Goal: Task Accomplishment & Management: Complete application form

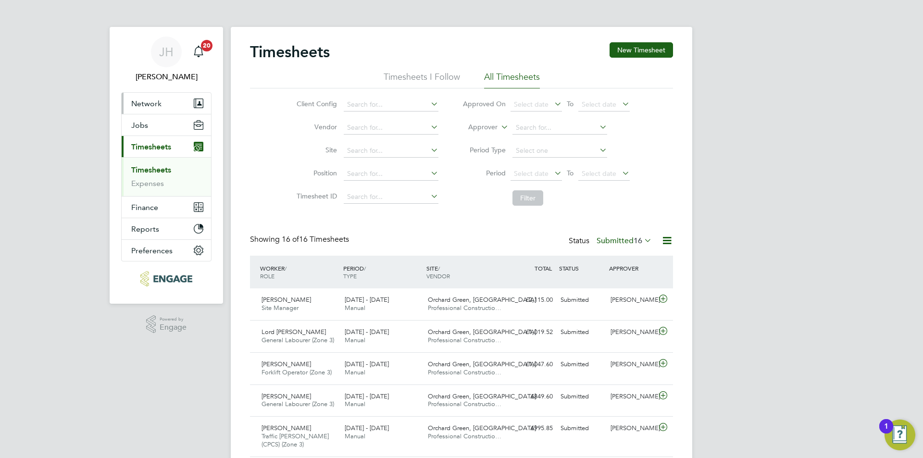
click at [159, 106] on span "Network" at bounding box center [146, 103] width 30 height 9
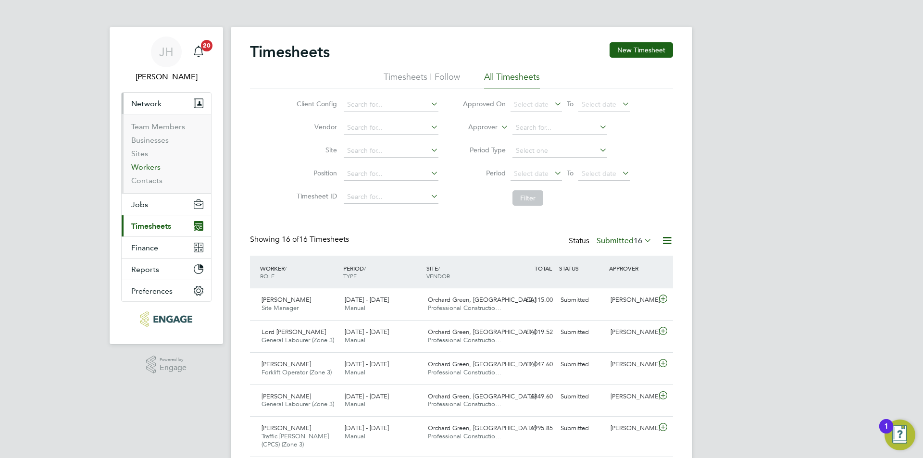
click at [148, 166] on link "Workers" at bounding box center [145, 167] width 29 height 9
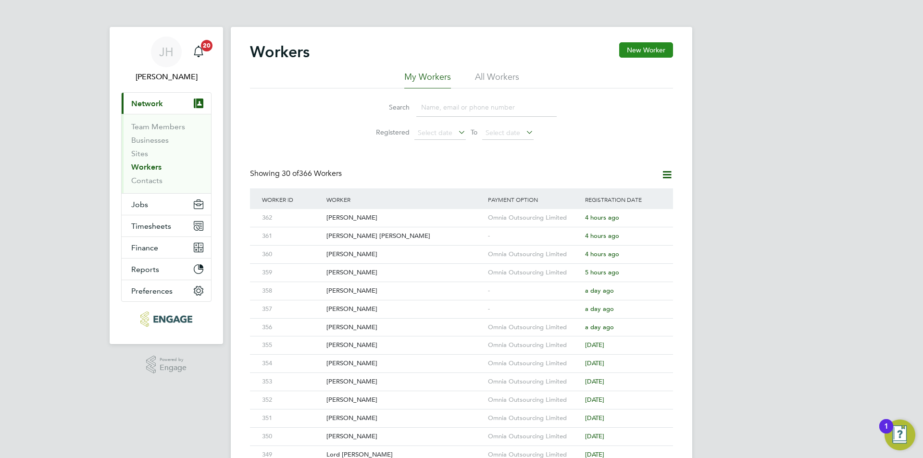
click at [654, 51] on button "New Worker" at bounding box center [646, 49] width 54 height 15
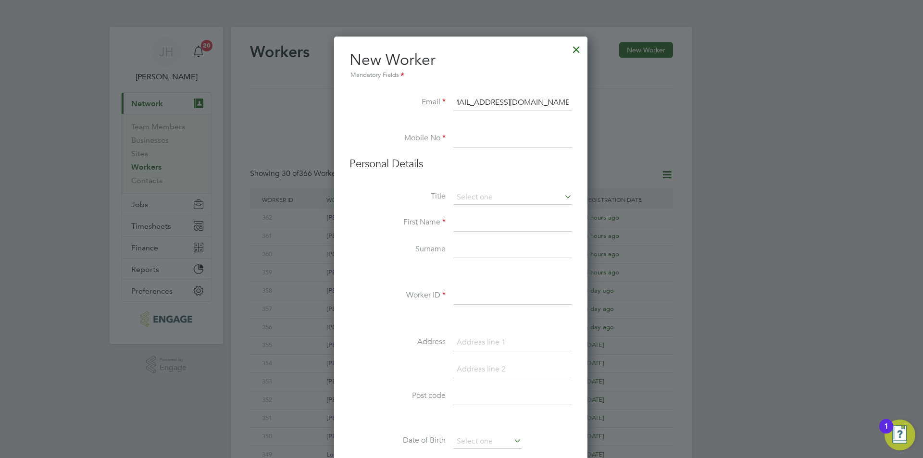
type input "[EMAIL_ADDRESS][DOMAIN_NAME]"
type input "02034342260"
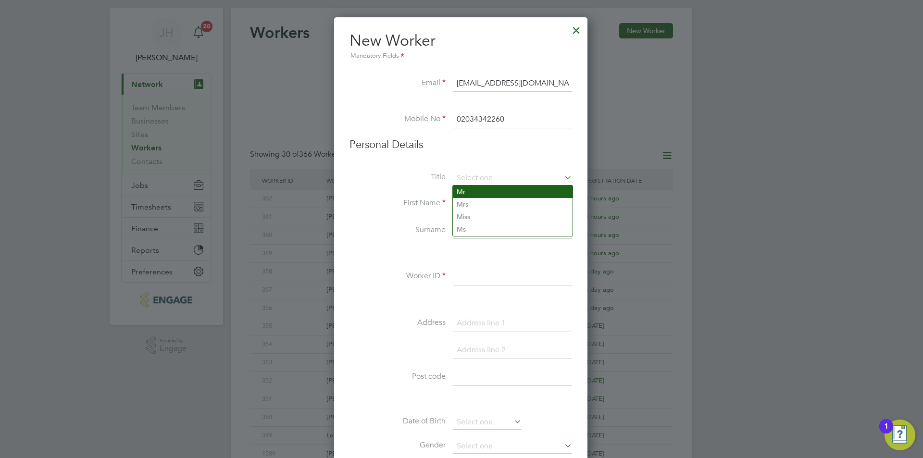
type input "Mr"
type input "[PERSON_NAME]"
type input "363"
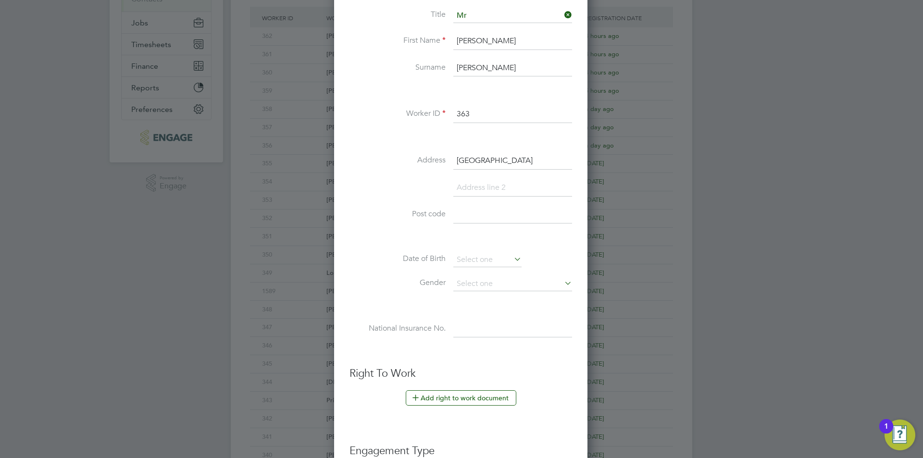
type input "[GEOGRAPHIC_DATA]"
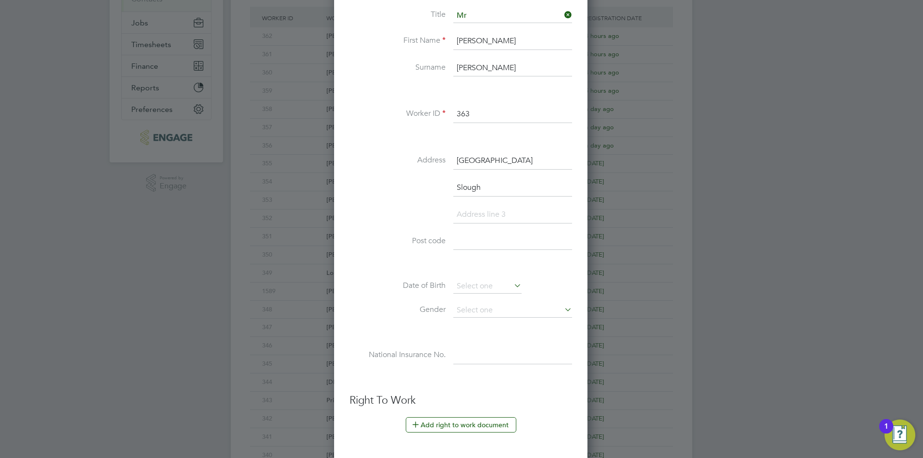
type input "Slough"
type input "SL2 1HG"
click at [484, 288] on input at bounding box center [487, 286] width 68 height 14
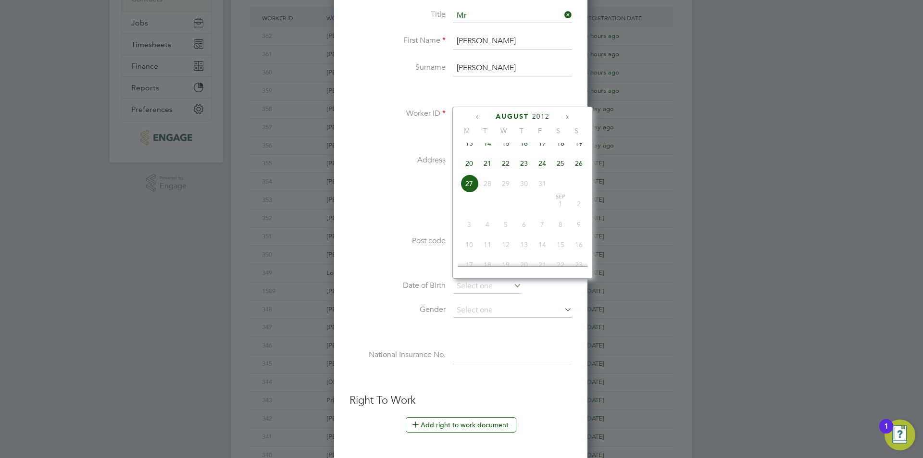
click at [539, 115] on span "2012" at bounding box center [540, 117] width 17 height 8
click at [485, 188] on span "2006" at bounding box center [487, 182] width 18 height 18
click at [489, 186] on span "25" at bounding box center [487, 182] width 18 height 18
type input "[DATE]"
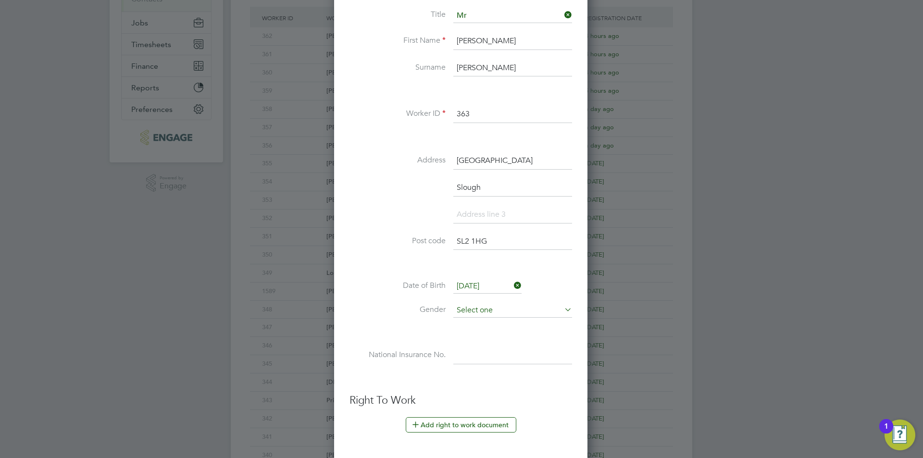
click at [485, 305] on input at bounding box center [512, 310] width 119 height 14
click at [493, 329] on li "[DEMOGRAPHIC_DATA]" at bounding box center [513, 324] width 120 height 13
type input "[DEMOGRAPHIC_DATA]"
click at [468, 421] on button "Add right to work document" at bounding box center [461, 424] width 111 height 15
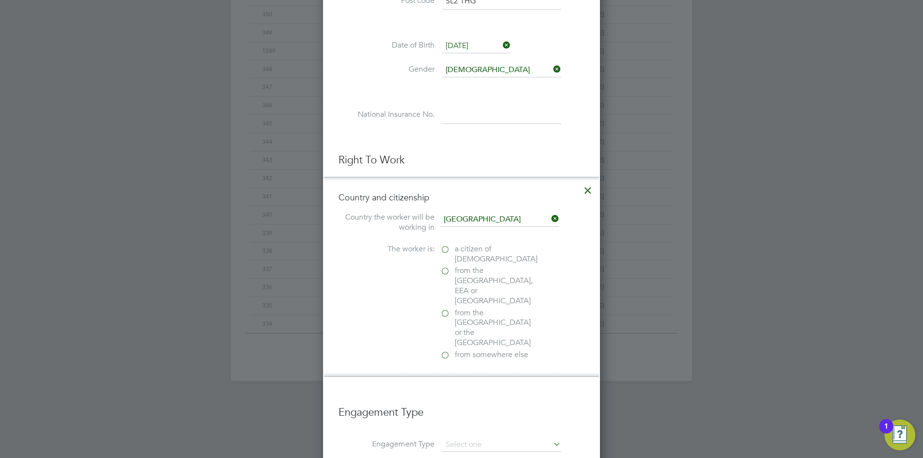
click at [580, 195] on icon at bounding box center [587, 187] width 17 height 17
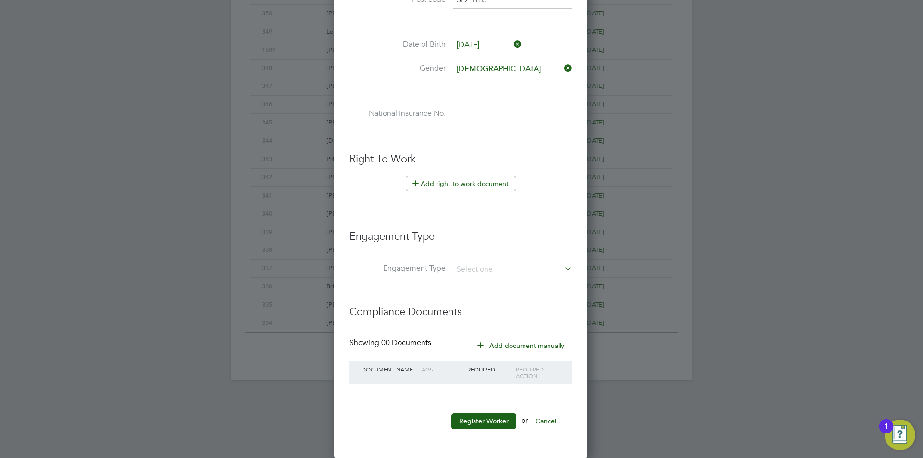
click at [583, 193] on div "New Worker Mandatory Fields Email guledmohamed821010@gmail.com Mobile No 020343…" at bounding box center [460, 35] width 253 height 845
click at [512, 263] on input at bounding box center [512, 269] width 119 height 13
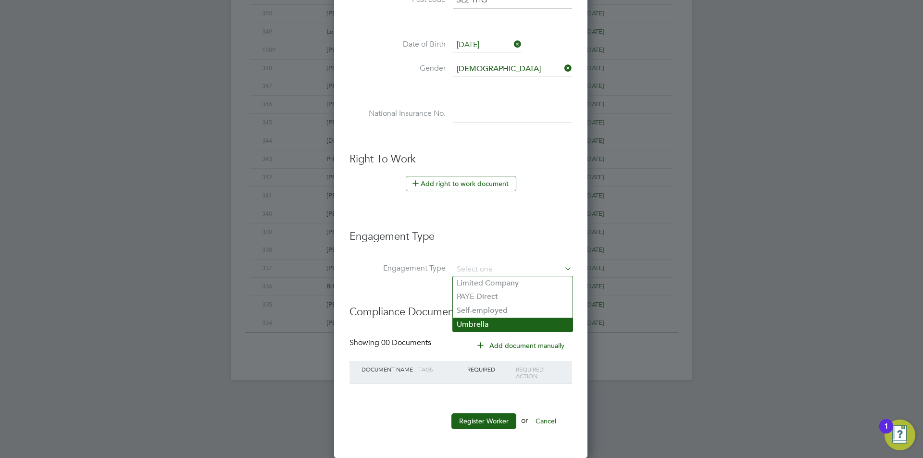
click at [495, 321] on li "Umbrella" at bounding box center [513, 325] width 120 height 14
type input "Umbrella"
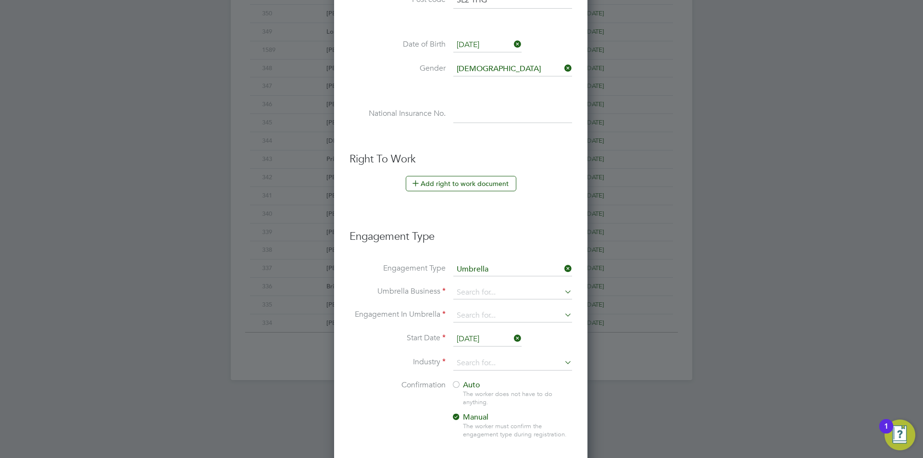
click at [512, 301] on li "Umbrella Business" at bounding box center [461, 297] width 223 height 23
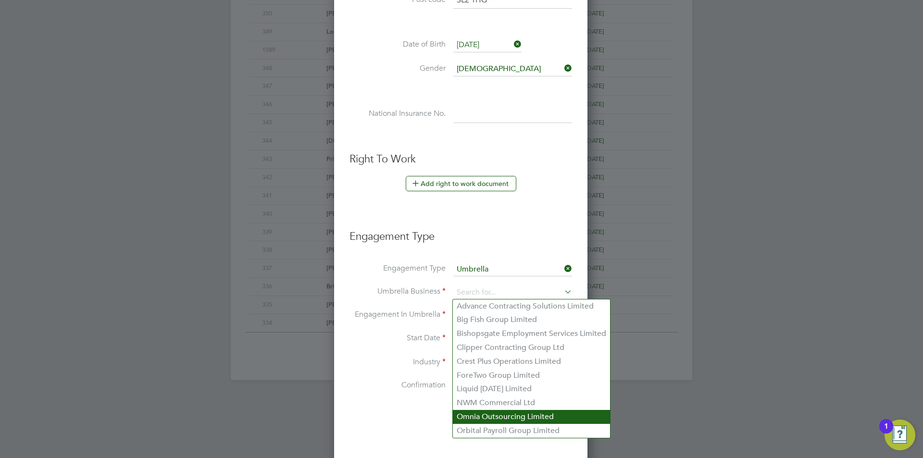
click at [507, 414] on li "Omnia Outsourcing Limited" at bounding box center [531, 417] width 157 height 14
type input "Omnia Outsourcing Limited"
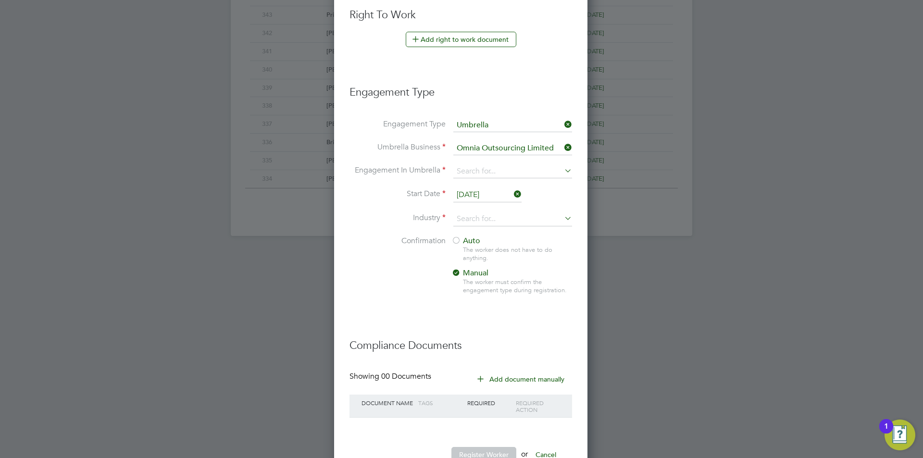
click at [518, 163] on li "Umbrella Business Omnia Outsourcing Limited" at bounding box center [461, 153] width 223 height 23
click at [515, 168] on input at bounding box center [512, 171] width 119 height 13
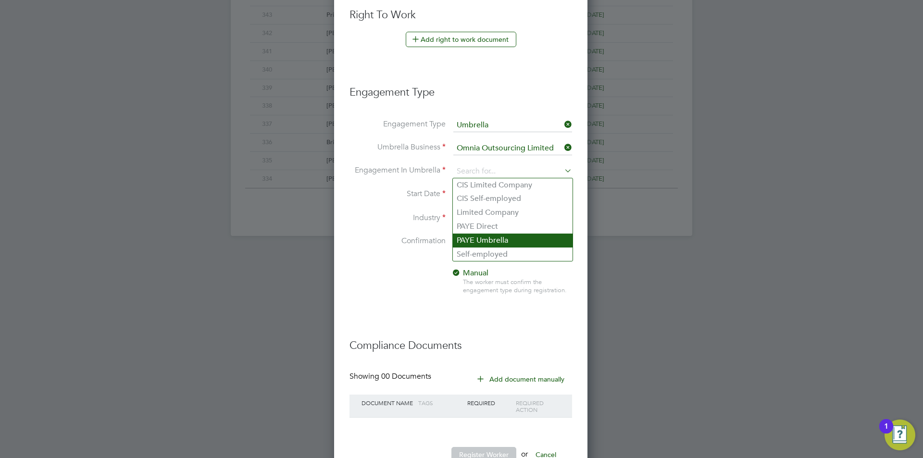
click at [504, 245] on li "PAYE Umbrella" at bounding box center [513, 241] width 120 height 14
type input "PAYE Umbrella"
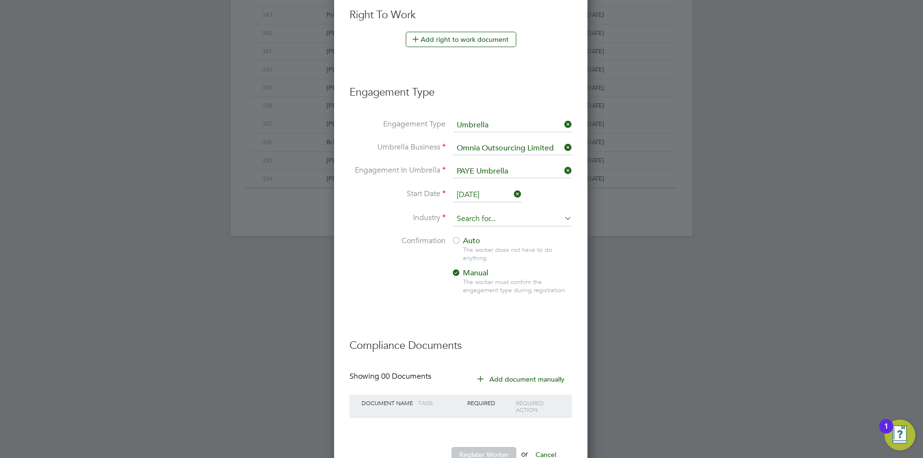
click at [500, 218] on input at bounding box center [512, 219] width 119 height 14
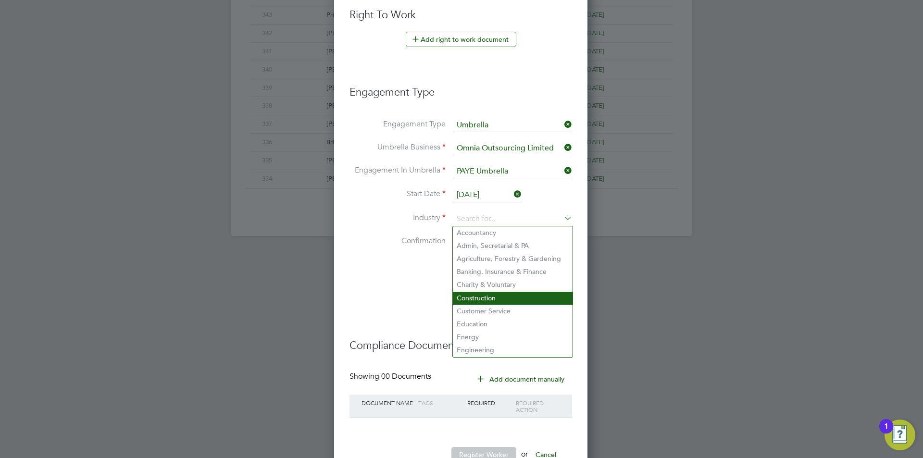
click at [498, 296] on li "Construction" at bounding box center [513, 298] width 120 height 13
type input "Construction"
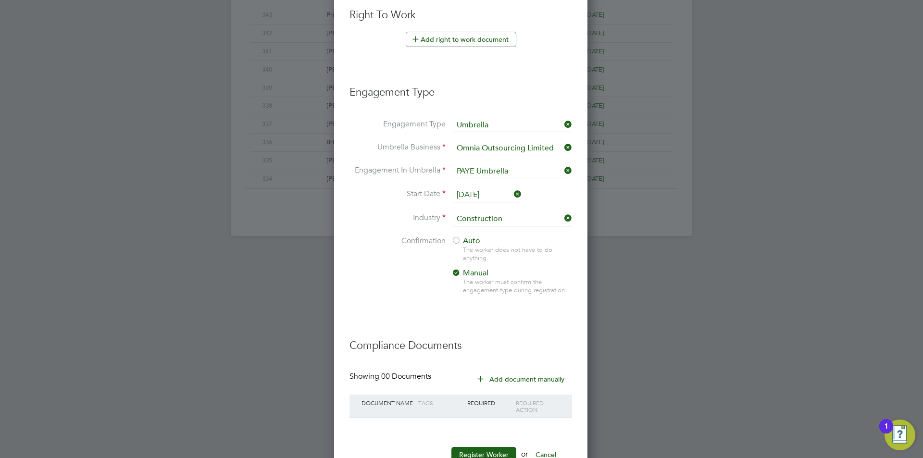
click at [457, 246] on div at bounding box center [456, 242] width 10 height 10
click at [493, 450] on button "Register Worker" at bounding box center [483, 454] width 65 height 15
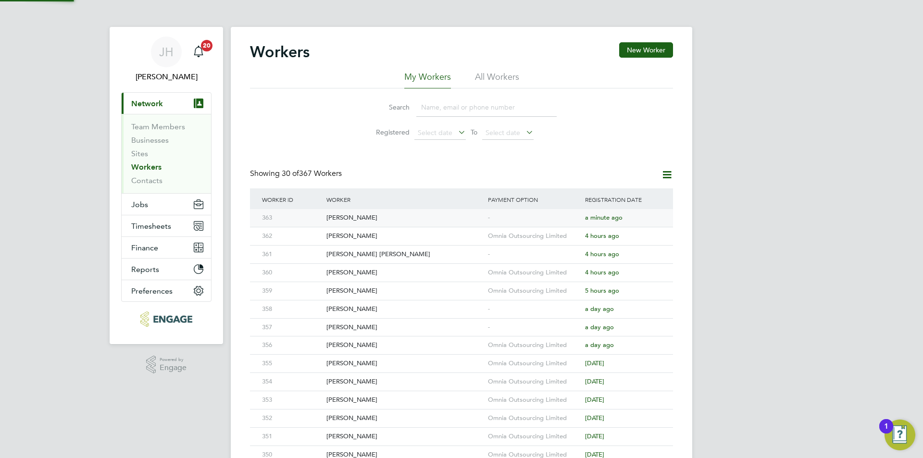
click at [553, 219] on div "-" at bounding box center [534, 218] width 97 height 18
click at [438, 256] on div "Momodou Touray Saho" at bounding box center [405, 255] width 162 height 18
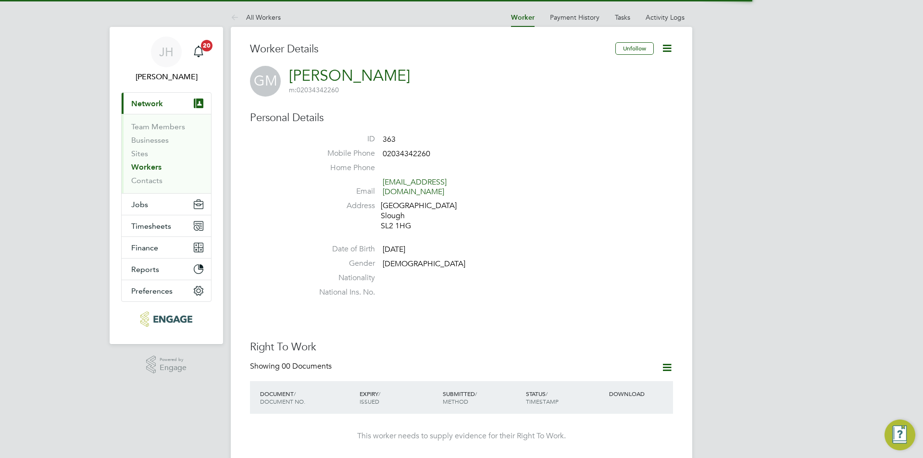
click at [662, 362] on icon at bounding box center [667, 368] width 12 height 12
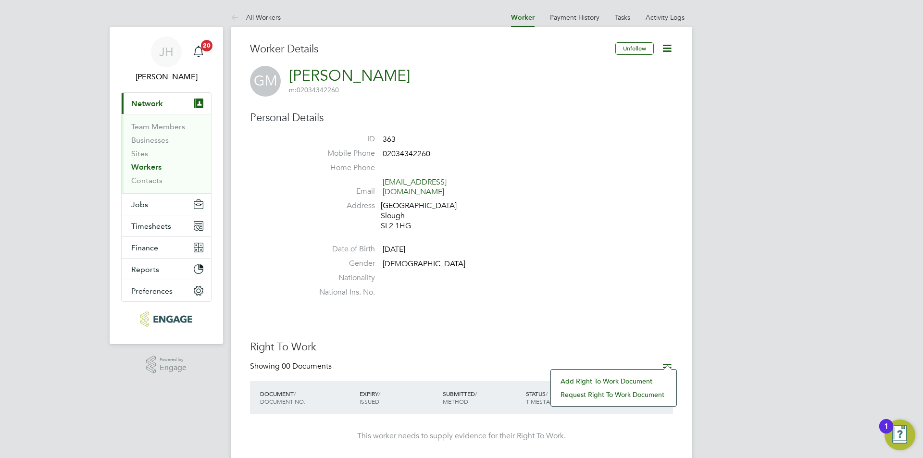
click at [613, 380] on li "Add Right To Work Document" at bounding box center [614, 381] width 116 height 13
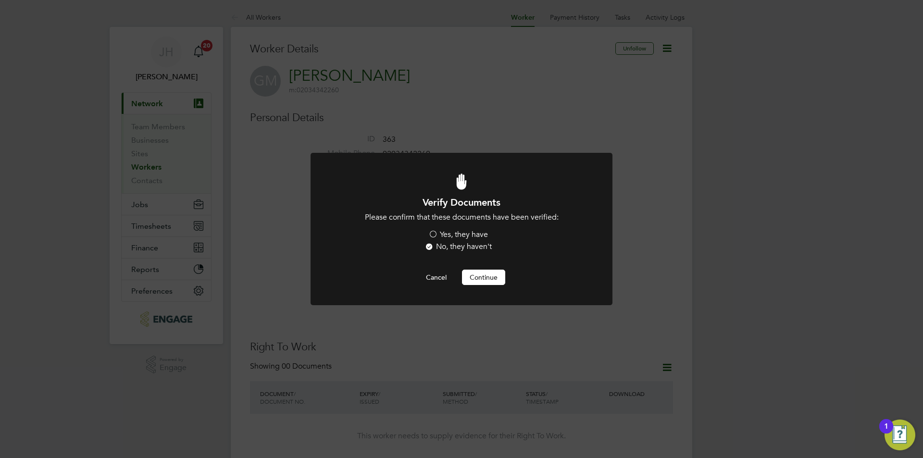
click at [476, 234] on label "Yes, they have" at bounding box center [458, 235] width 60 height 10
click at [0, 0] on input "Yes, they have" at bounding box center [0, 0] width 0 height 0
click at [477, 280] on button "Continue" at bounding box center [483, 277] width 43 height 15
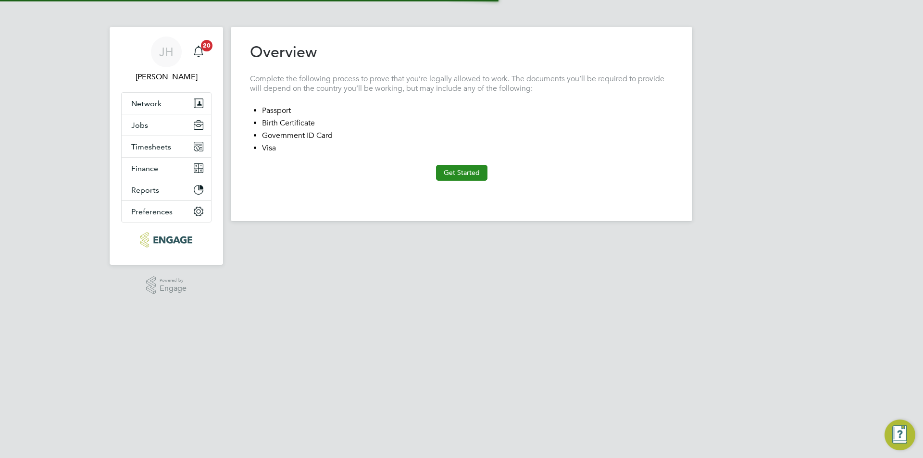
click at [462, 176] on button "Get Started" at bounding box center [461, 172] width 51 height 15
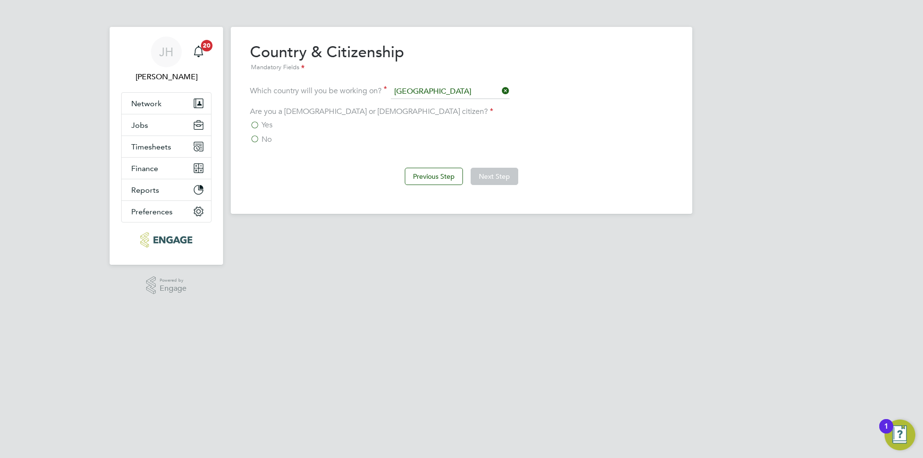
click at [266, 135] on span "No" at bounding box center [267, 140] width 10 height 10
click at [0, 0] on input "No" at bounding box center [0, 0] width 0 height 0
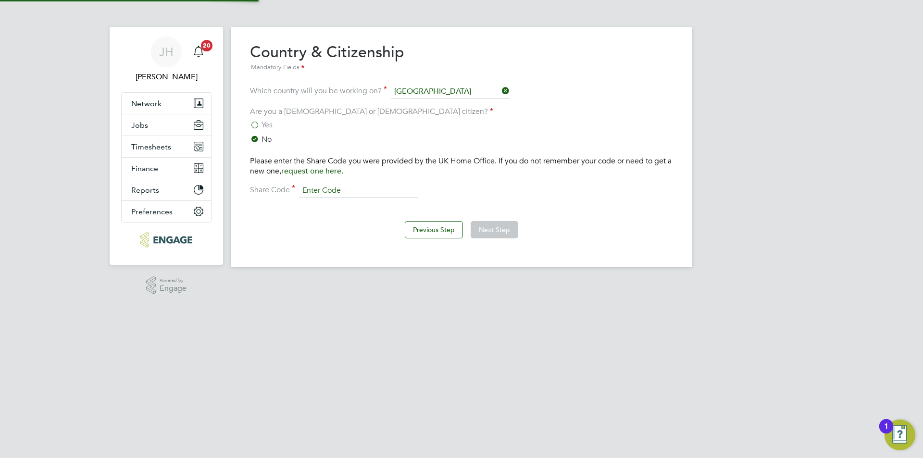
click at [372, 195] on input at bounding box center [358, 191] width 119 height 14
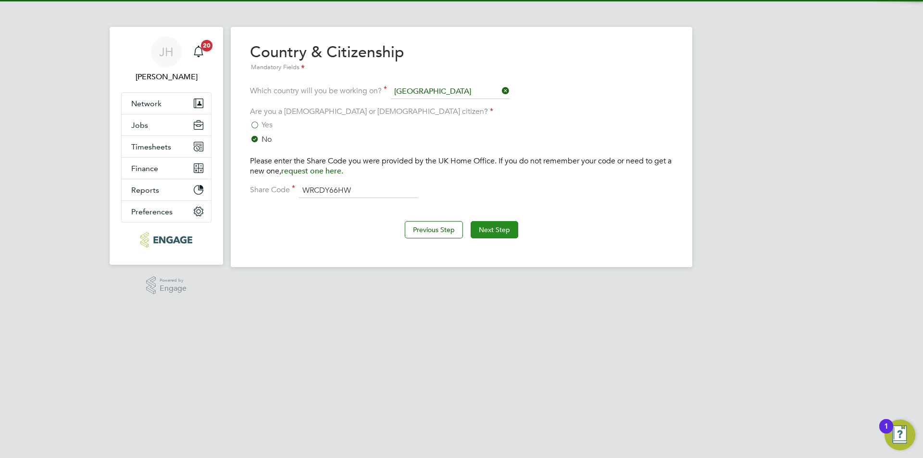
type input "WRCDY66HW"
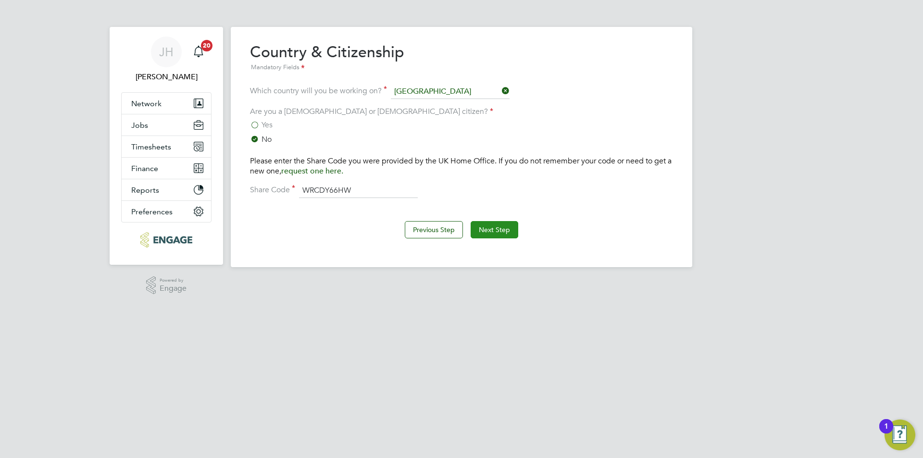
click at [477, 225] on button "Next Step" at bounding box center [495, 229] width 48 height 17
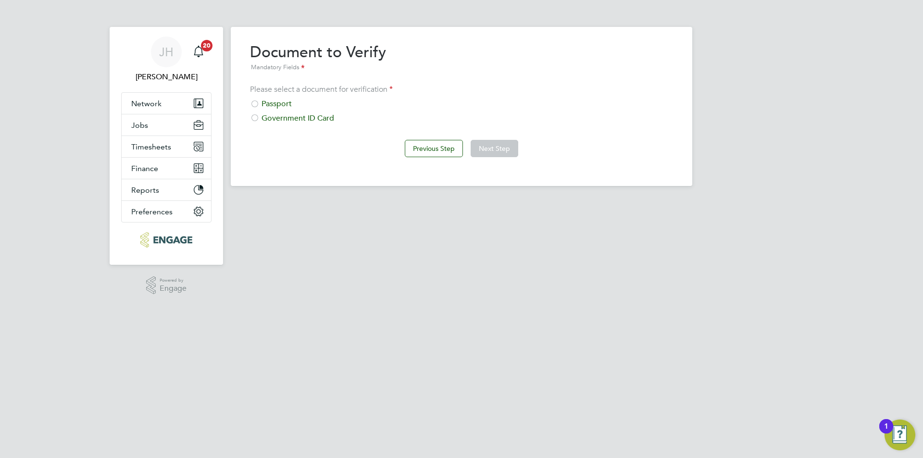
click at [286, 106] on div "Passport" at bounding box center [461, 104] width 423 height 10
drag, startPoint x: 525, startPoint y: 154, endPoint x: 517, endPoint y: 153, distance: 7.8
click at [525, 155] on div "Previous Step Next Step" at bounding box center [461, 147] width 423 height 38
click at [505, 152] on button "Next Step" at bounding box center [495, 148] width 48 height 17
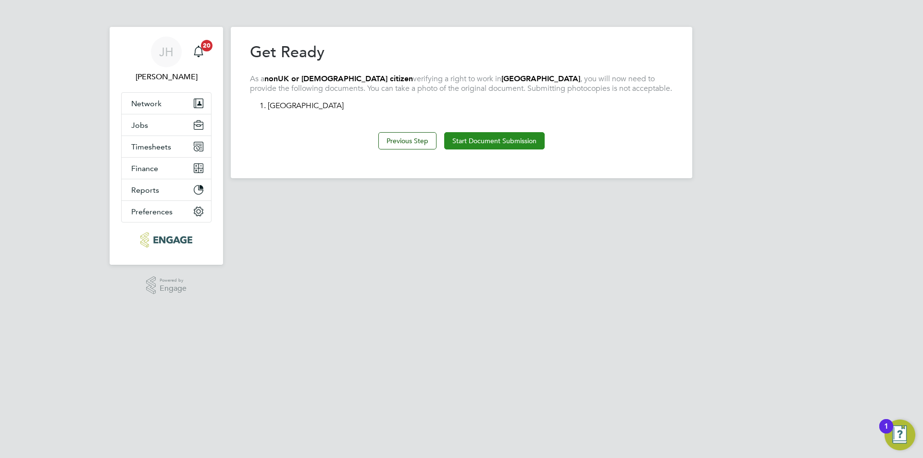
click at [493, 140] on button "Start Document Submission" at bounding box center [494, 140] width 100 height 17
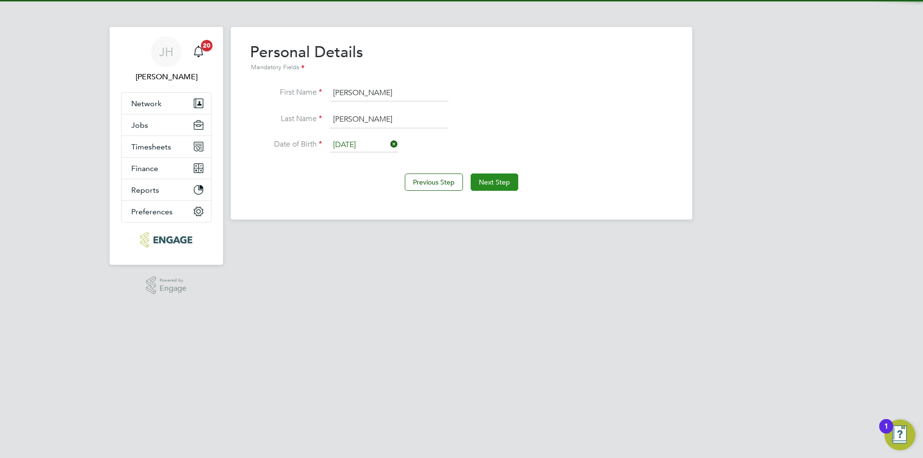
click at [480, 180] on button "Next Step" at bounding box center [495, 182] width 48 height 17
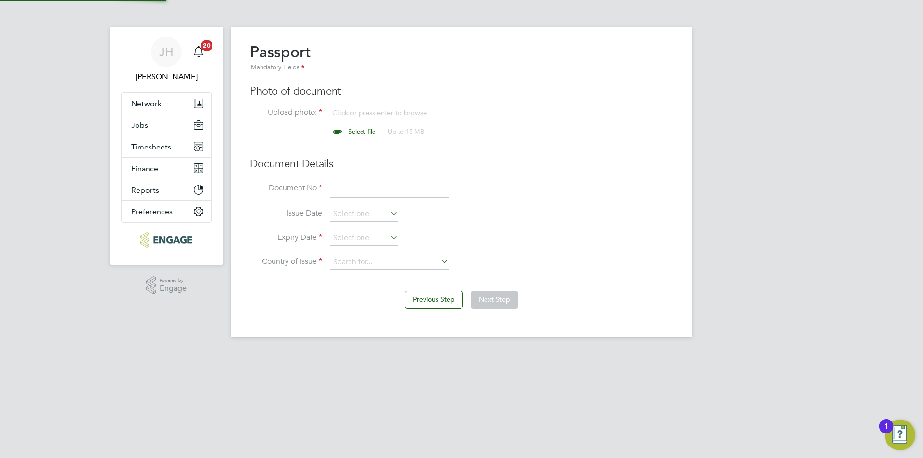
scroll to position [13, 119]
click at [373, 113] on input "file" at bounding box center [371, 122] width 151 height 29
type input "C:\fakepath\Passport.jpeg"
click at [364, 198] on li "Document No" at bounding box center [461, 194] width 423 height 27
click at [366, 194] on input at bounding box center [389, 189] width 119 height 17
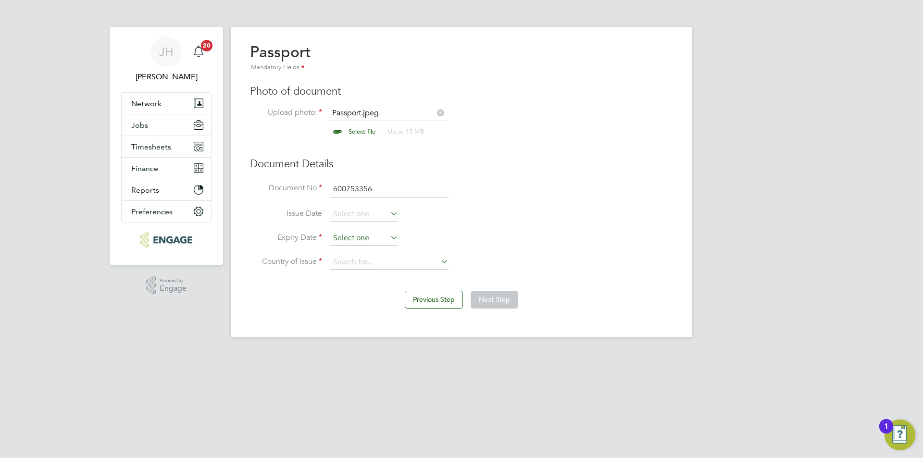
type input "600753356"
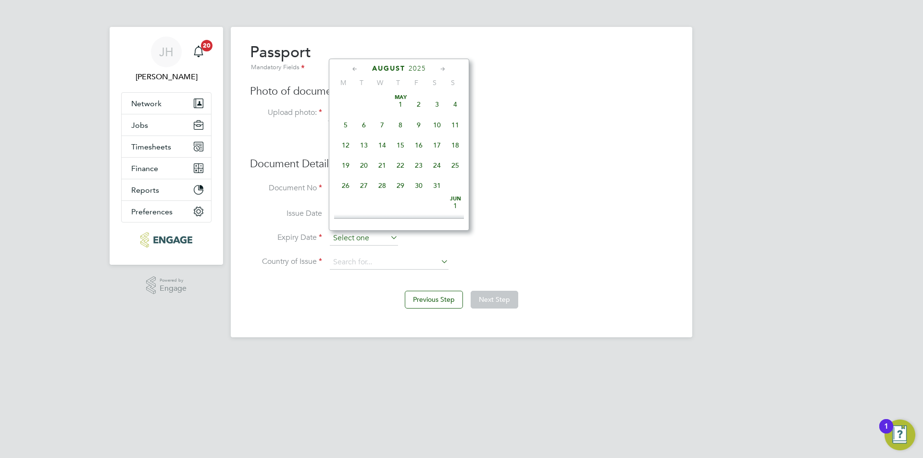
click at [368, 241] on input at bounding box center [364, 238] width 68 height 14
click at [420, 68] on span "2025" at bounding box center [417, 68] width 17 height 8
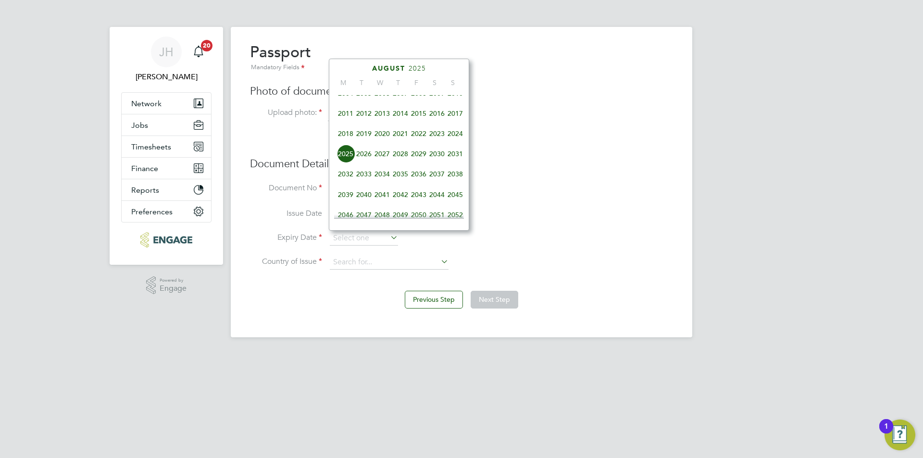
click at [424, 161] on span "2029" at bounding box center [419, 154] width 18 height 18
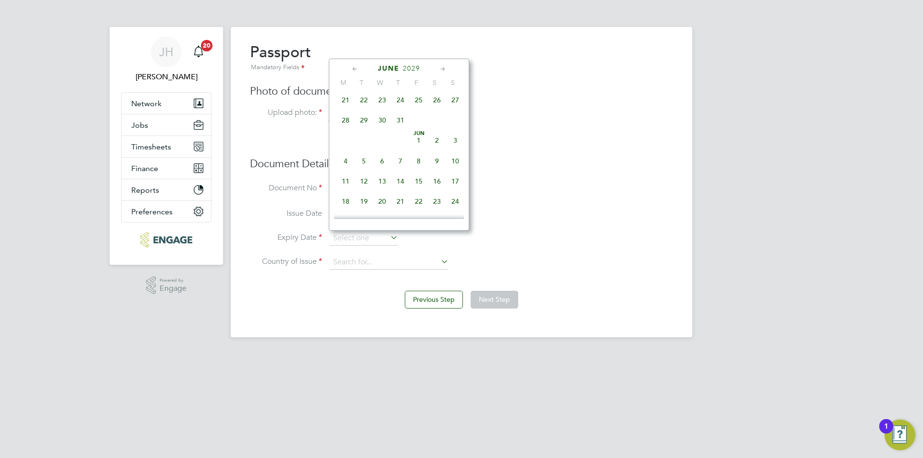
scroll to position [139, 0]
click at [434, 132] on span "19" at bounding box center [437, 128] width 18 height 18
type input "[DATE]"
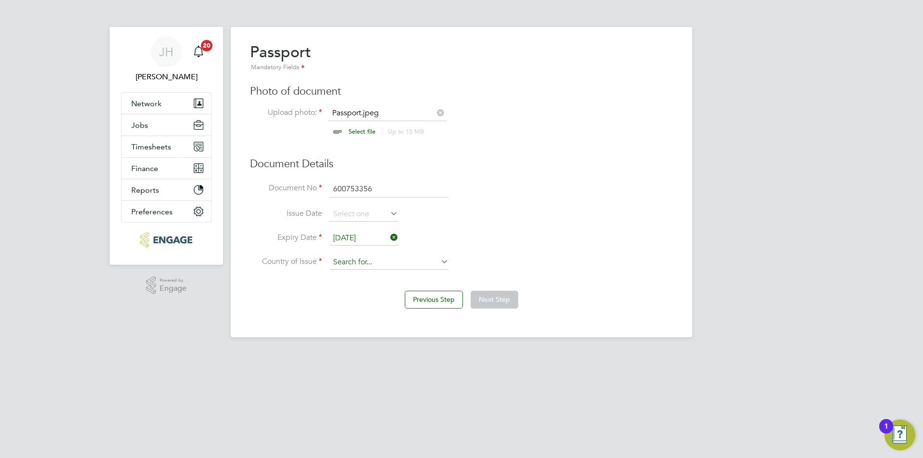
click at [387, 261] on input at bounding box center [389, 262] width 119 height 14
type input "harge"
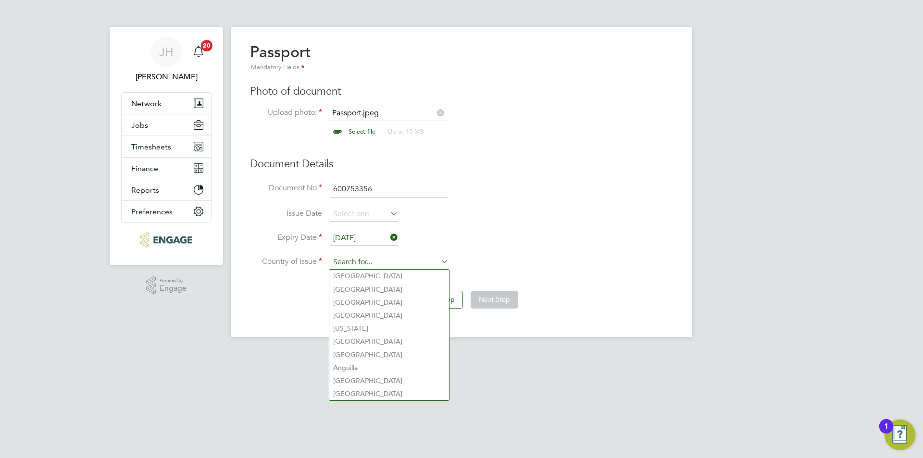
click at [357, 262] on input at bounding box center [389, 262] width 119 height 14
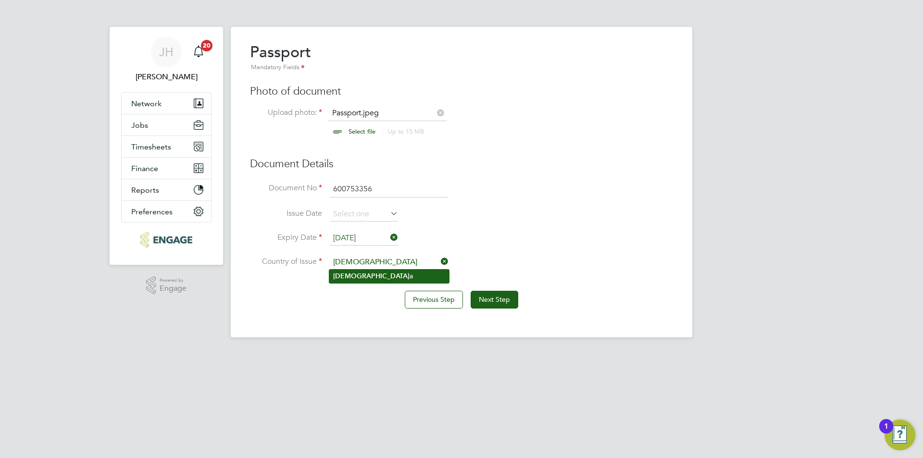
click at [368, 274] on li "Somali a" at bounding box center [389, 276] width 120 height 13
type input "[GEOGRAPHIC_DATA]"
click at [494, 307] on button "Next Step" at bounding box center [495, 299] width 48 height 17
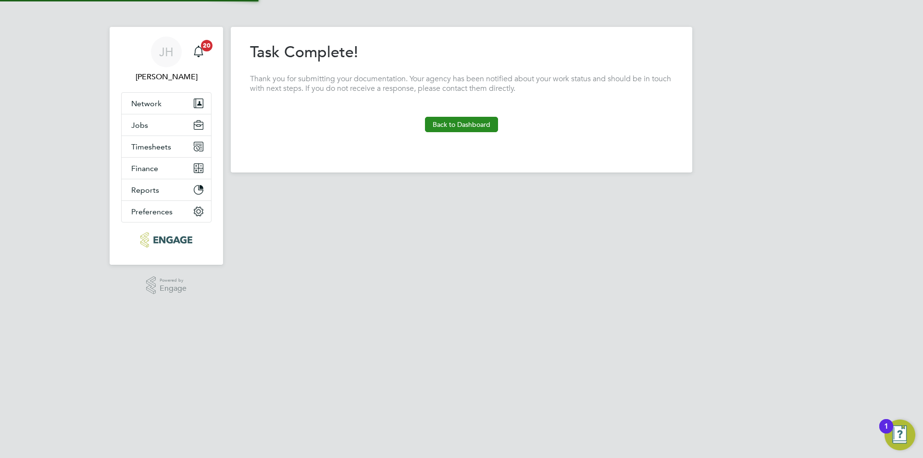
click at [459, 130] on button "Back to Dashboard" at bounding box center [461, 124] width 73 height 15
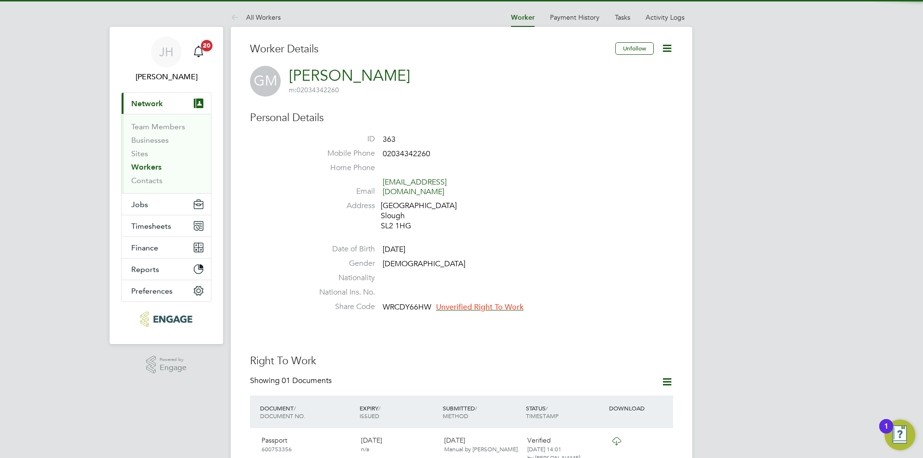
click at [453, 302] on span "Unverified Right To Work" at bounding box center [480, 307] width 88 height 10
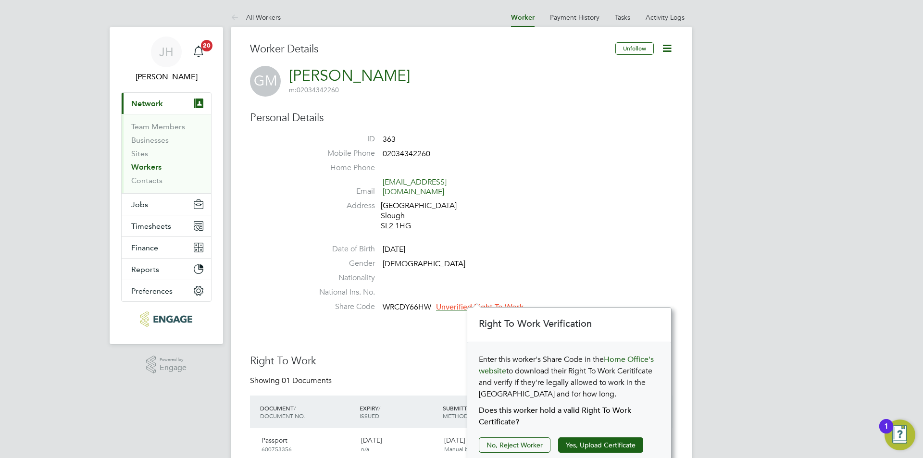
scroll to position [10, 88]
click at [608, 447] on button "Yes, Upload Certificate" at bounding box center [600, 445] width 85 height 15
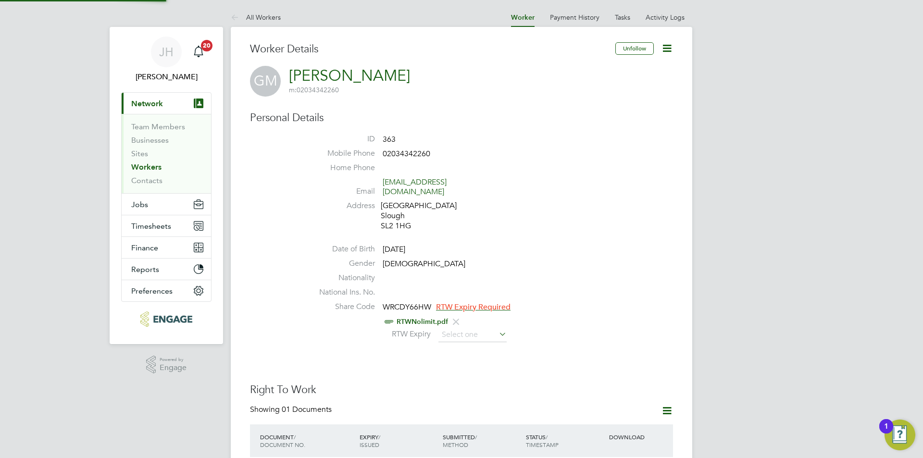
scroll to position [96, 0]
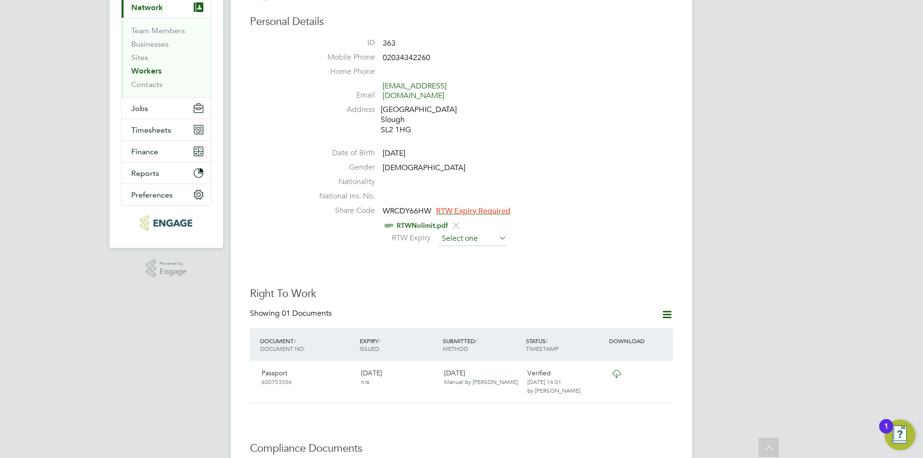
click at [472, 232] on input at bounding box center [472, 239] width 68 height 14
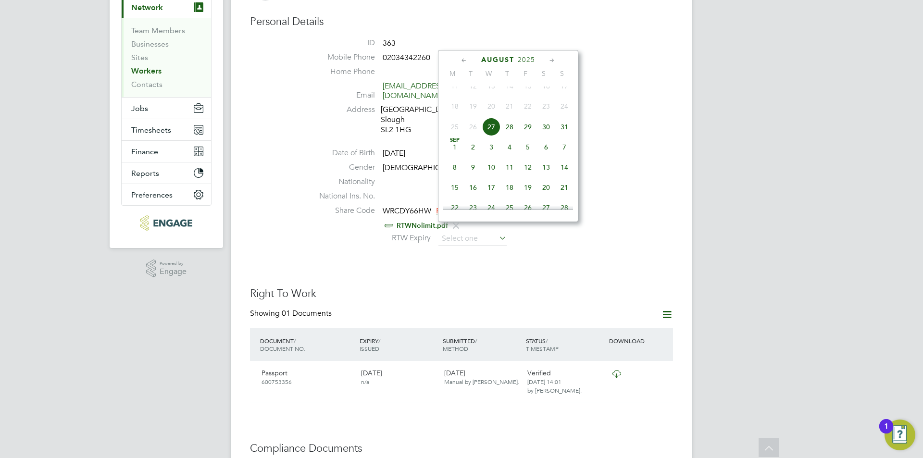
drag, startPoint x: 526, startPoint y: 62, endPoint x: 525, endPoint y: 66, distance: 4.9
click at [526, 61] on span "2025" at bounding box center [526, 60] width 17 height 8
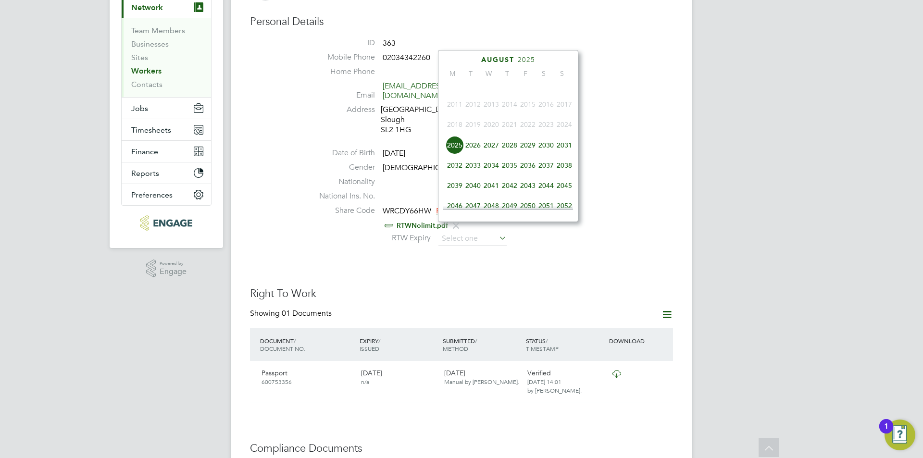
click at [533, 185] on span "2043" at bounding box center [528, 185] width 18 height 18
click at [533, 185] on span "14" at bounding box center [528, 185] width 18 height 18
click at [529, 193] on span "14" at bounding box center [528, 185] width 18 height 18
type input "[DATE]"
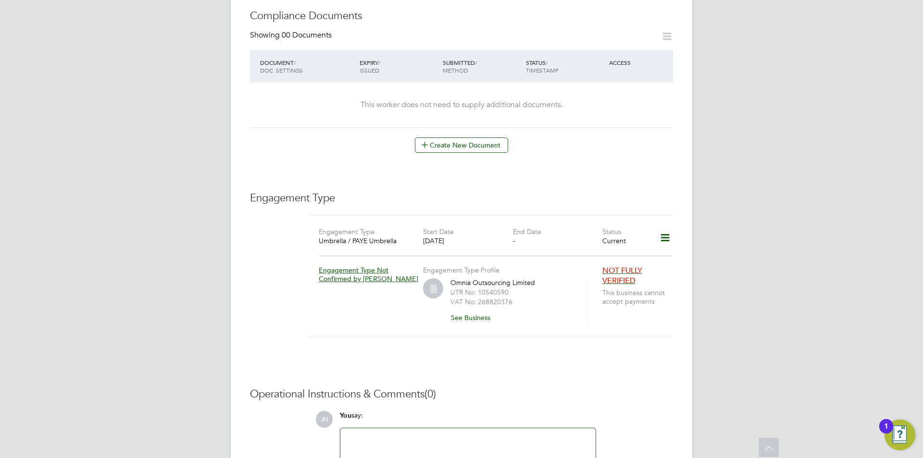
scroll to position [577, 0]
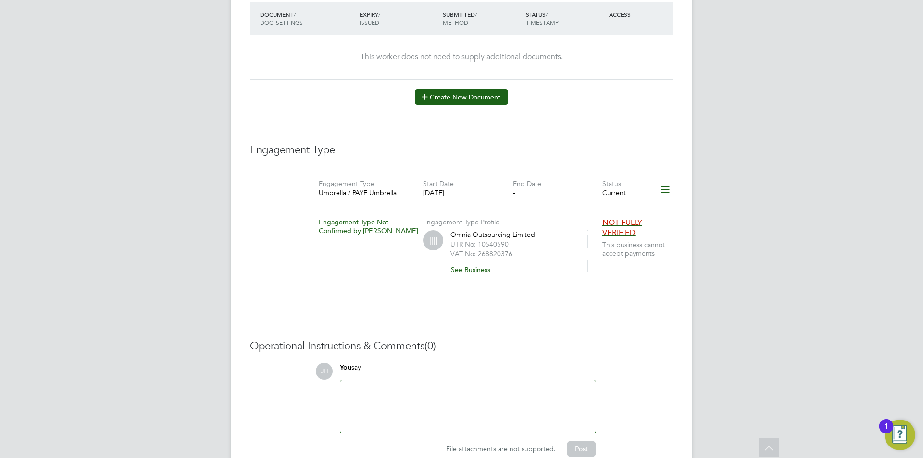
click at [484, 89] on button "Create New Document" at bounding box center [461, 96] width 93 height 15
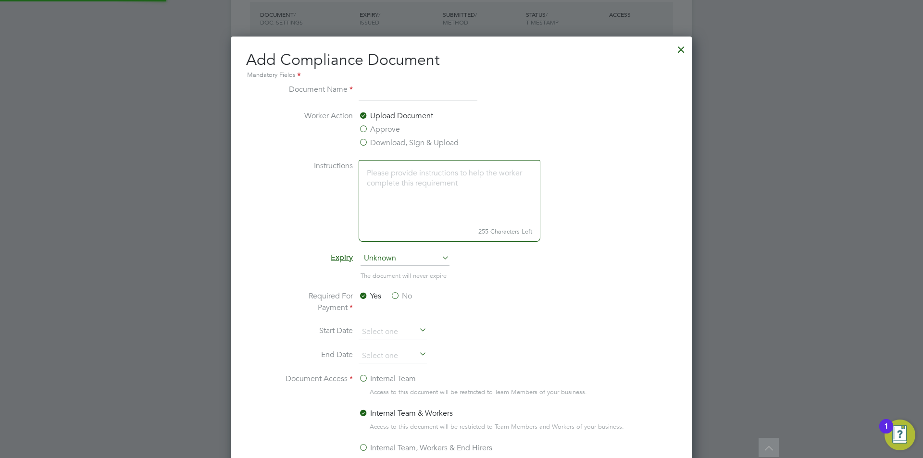
scroll to position [505, 462]
type input "CSCS"
click at [388, 129] on label "Approve" at bounding box center [379, 130] width 41 height 12
click at [0, 0] on input "Approve" at bounding box center [0, 0] width 0 height 0
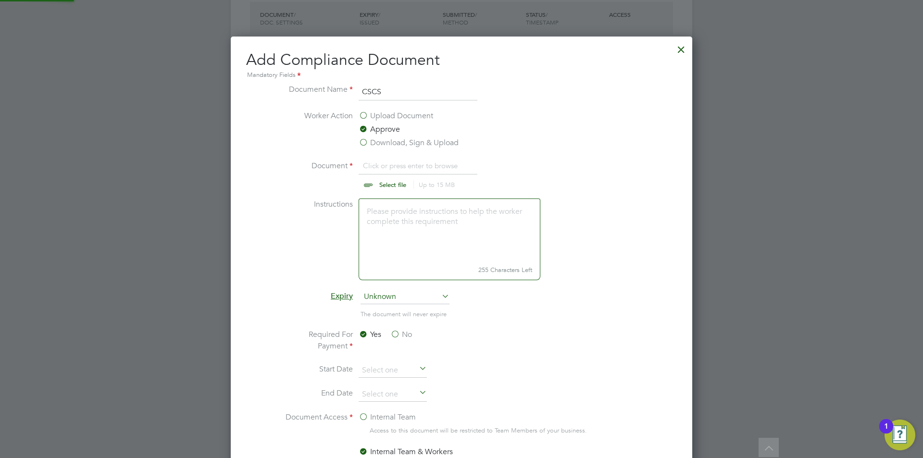
scroll to position [14, 119]
click at [408, 171] on input "file" at bounding box center [401, 174] width 151 height 29
type input "C:\fakepath\CSCS.jpg"
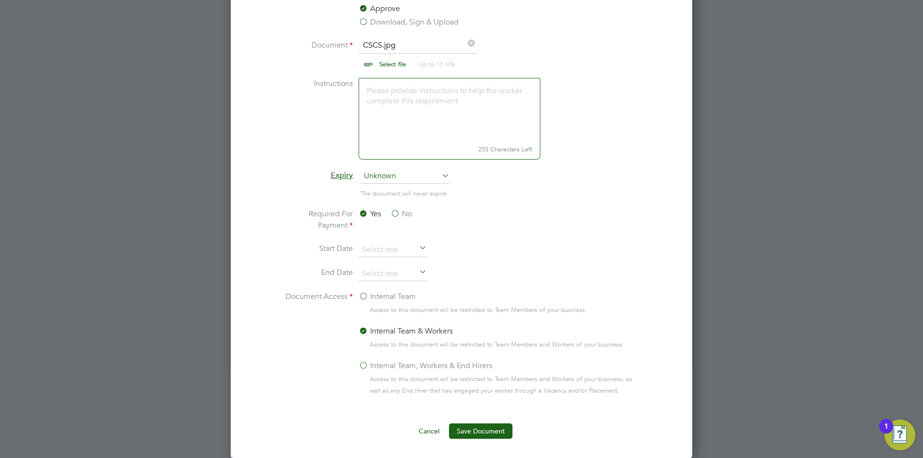
click at [462, 420] on ng-form "Document Name CSCS Worker Action Upload Document Approve Download, Sign & Uploa…" at bounding box center [461, 201] width 431 height 476
click at [462, 425] on button "Save Document" at bounding box center [480, 431] width 63 height 15
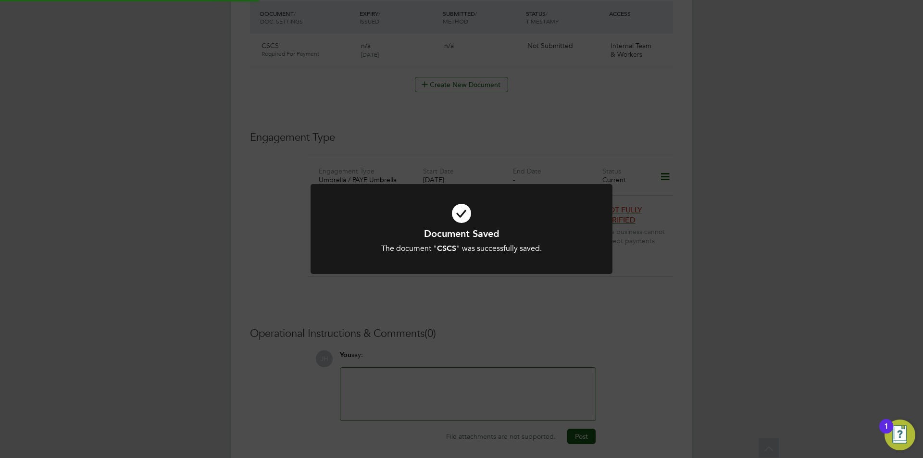
scroll to position [577, 0]
click at [754, 320] on div "Document Saved The document " CSCS " was successfully saved. Cancel Okay" at bounding box center [461, 229] width 923 height 458
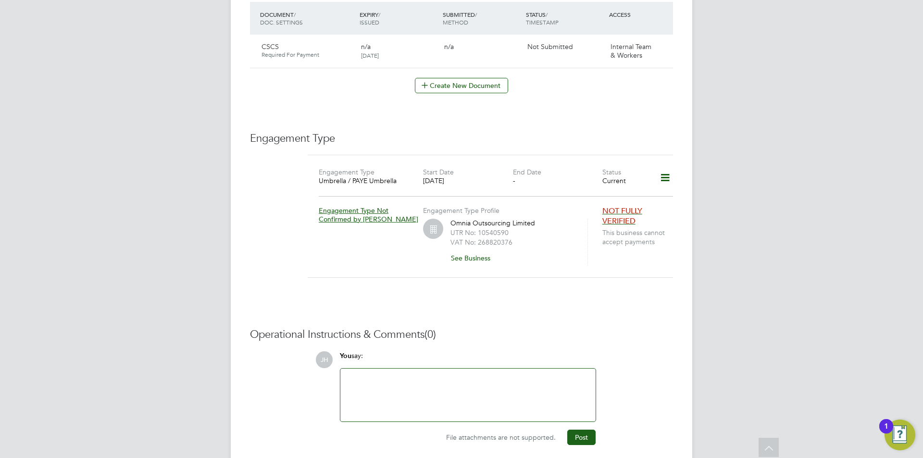
click at [472, 390] on div at bounding box center [468, 395] width 244 height 41
click at [582, 430] on button "Post" at bounding box center [581, 437] width 28 height 15
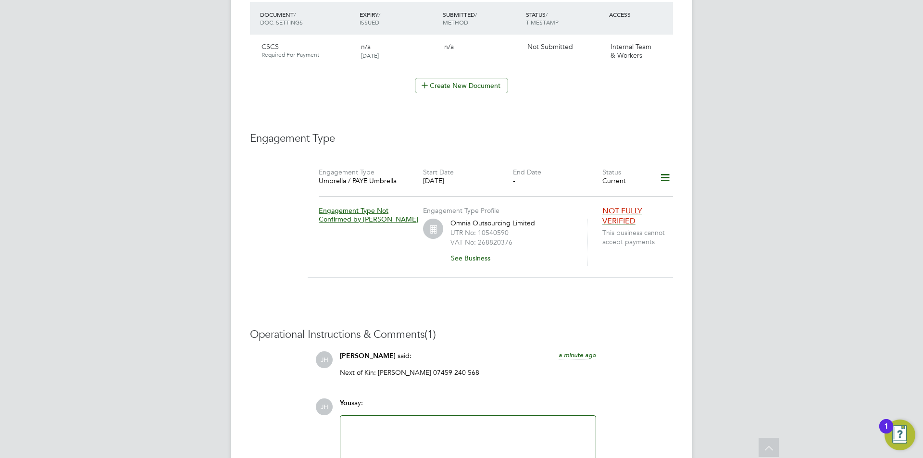
click at [618, 339] on div "Operational Instructions & Comments (1) [PERSON_NAME] said: a minute ago Next o…" at bounding box center [461, 410] width 423 height 164
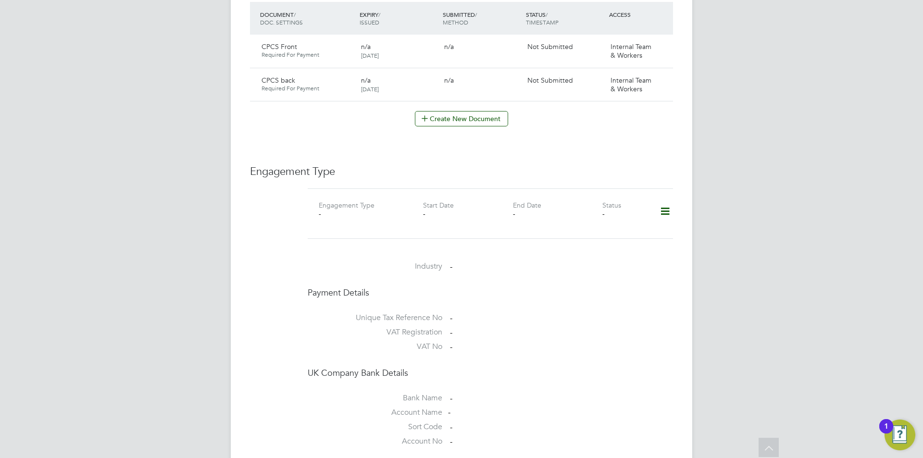
scroll to position [790, 0]
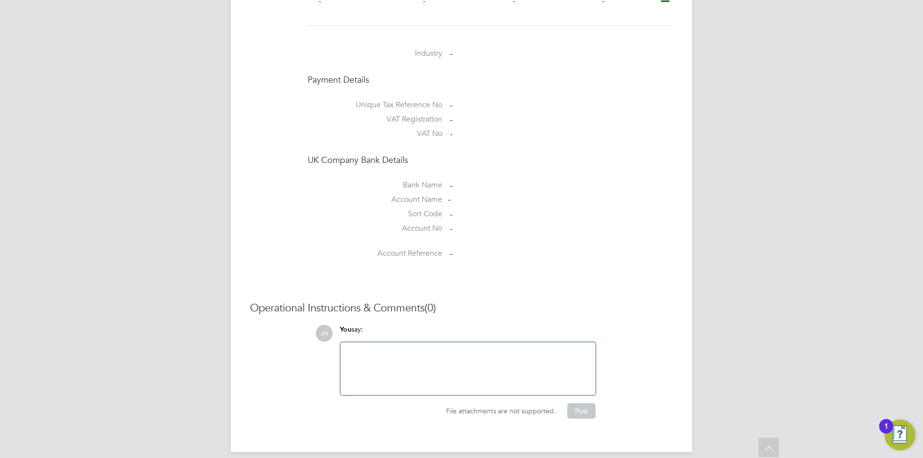
click at [438, 350] on div at bounding box center [468, 368] width 244 height 41
click at [576, 407] on button "Post" at bounding box center [581, 410] width 28 height 15
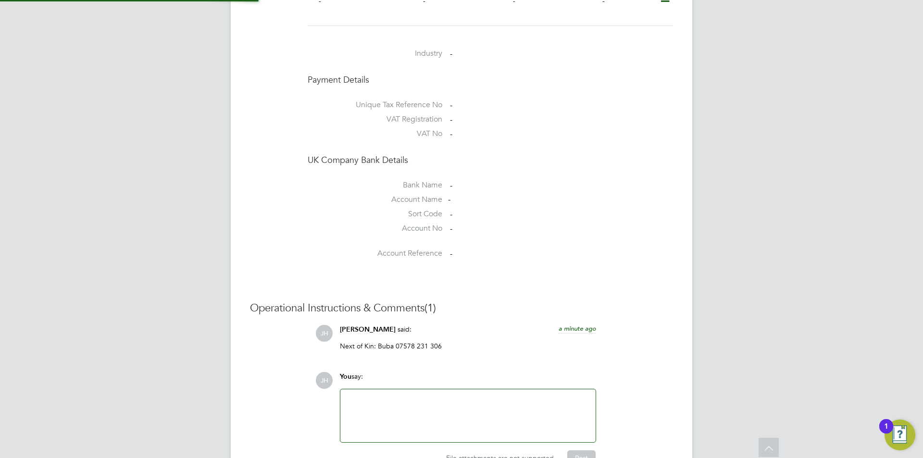
click at [663, 209] on li "Sort Code -" at bounding box center [490, 216] width 365 height 14
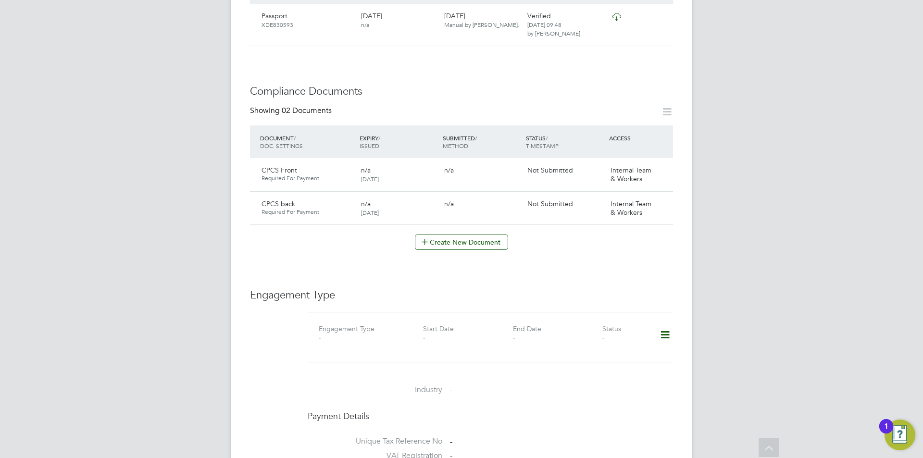
scroll to position [405, 0]
